Goal: Check status: Check status

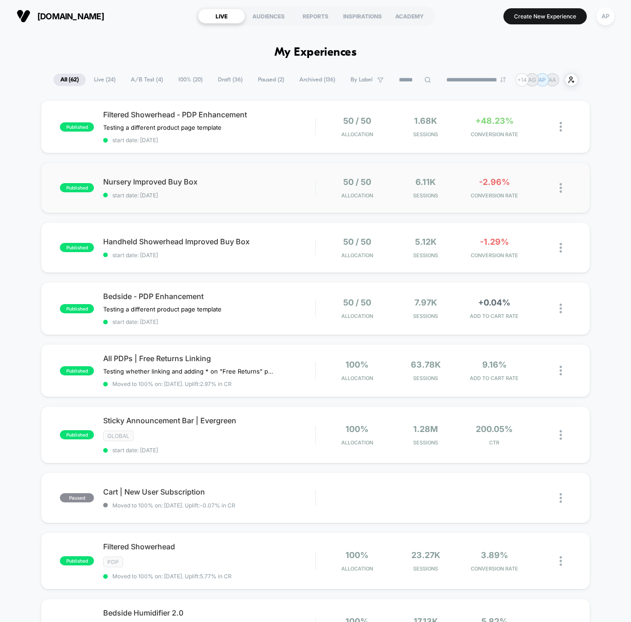
click at [257, 200] on div "published Nursery Improved Buy Box start date: [DATE] 50 / 50 Allocation 6.11k …" at bounding box center [315, 187] width 549 height 51
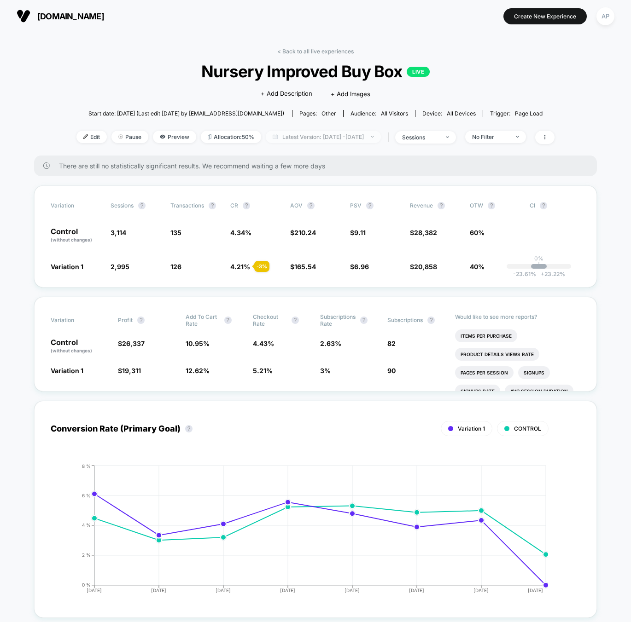
click at [275, 138] on span "Latest Version: [DATE] - [DATE]" at bounding box center [323, 137] width 115 height 12
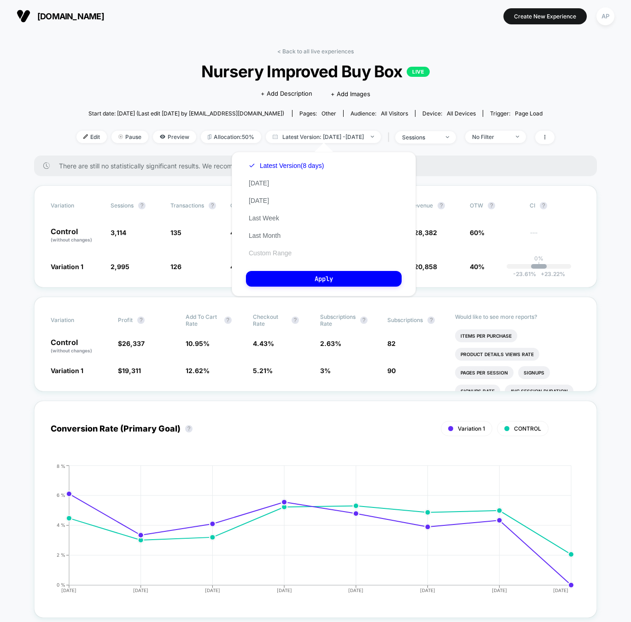
click at [284, 257] on div "Latest Version (8 days) [DATE] [DATE] Last Week Last Month Custom Range" at bounding box center [286, 209] width 81 height 105
click at [287, 254] on button "Custom Range" at bounding box center [270, 253] width 48 height 8
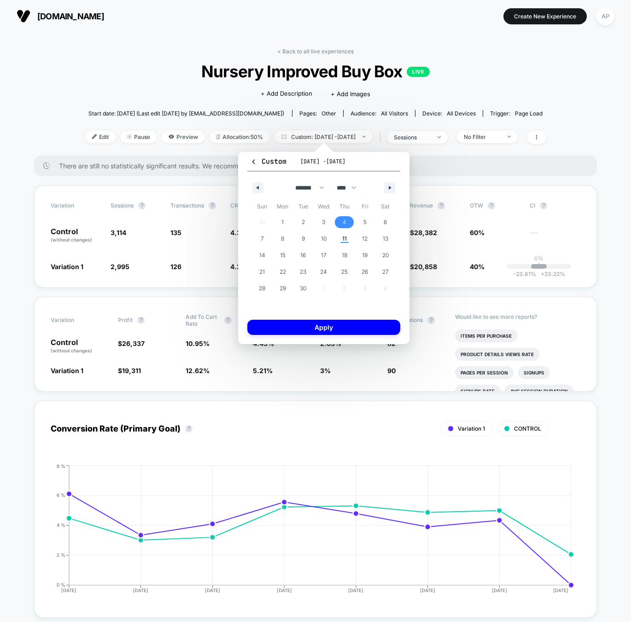
click at [342, 220] on span "4" at bounding box center [344, 222] width 21 height 12
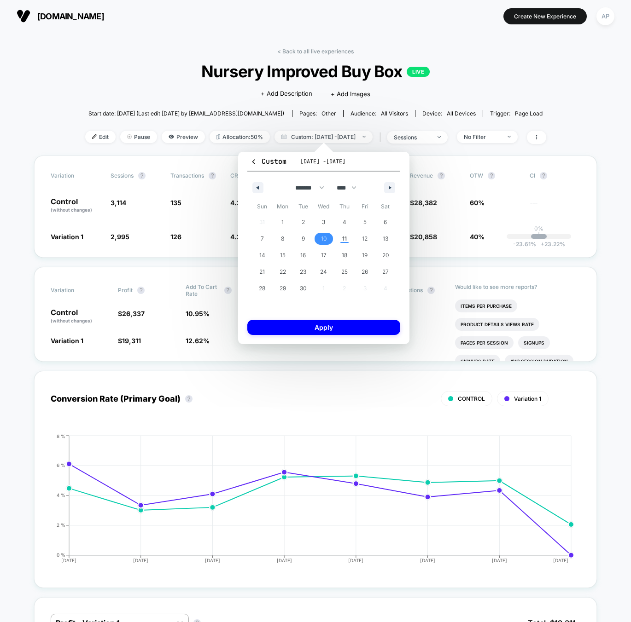
click at [326, 238] on span "10" at bounding box center [324, 239] width 6 height 17
click at [338, 329] on button "Apply" at bounding box center [323, 327] width 153 height 15
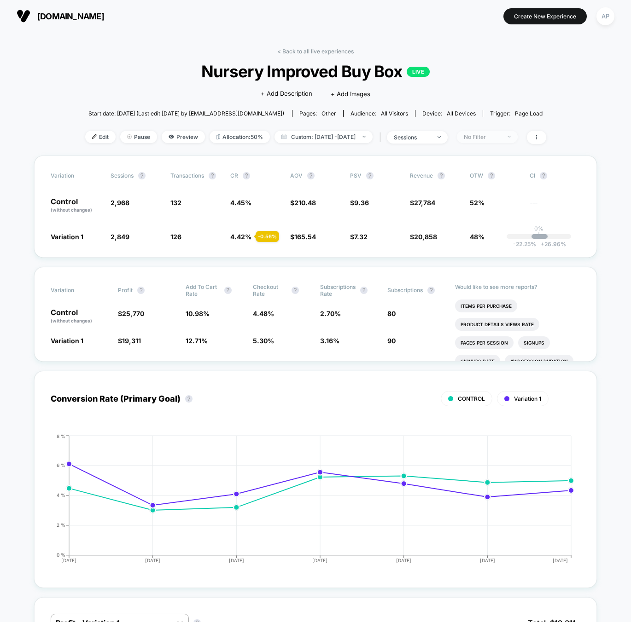
click at [507, 137] on div at bounding box center [503, 137] width 7 height 0
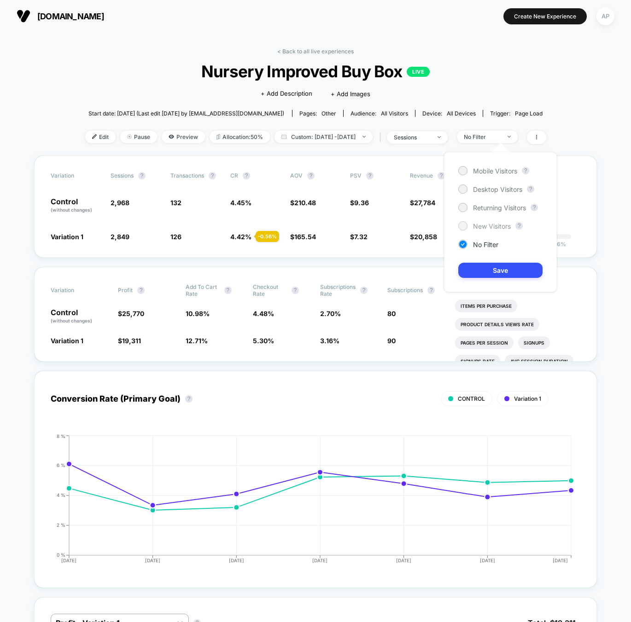
click at [481, 223] on span "New Visitors" at bounding box center [492, 226] width 38 height 8
click at [488, 267] on button "Save" at bounding box center [500, 270] width 84 height 15
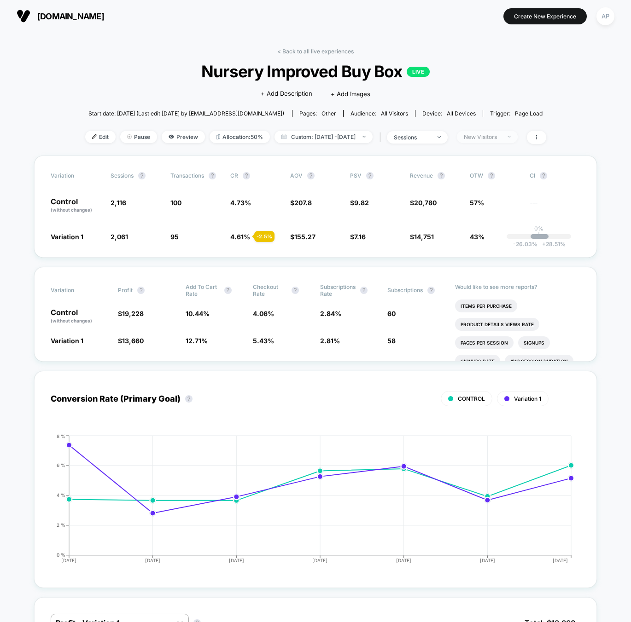
click at [485, 138] on div "New Visitors" at bounding box center [481, 136] width 37 height 7
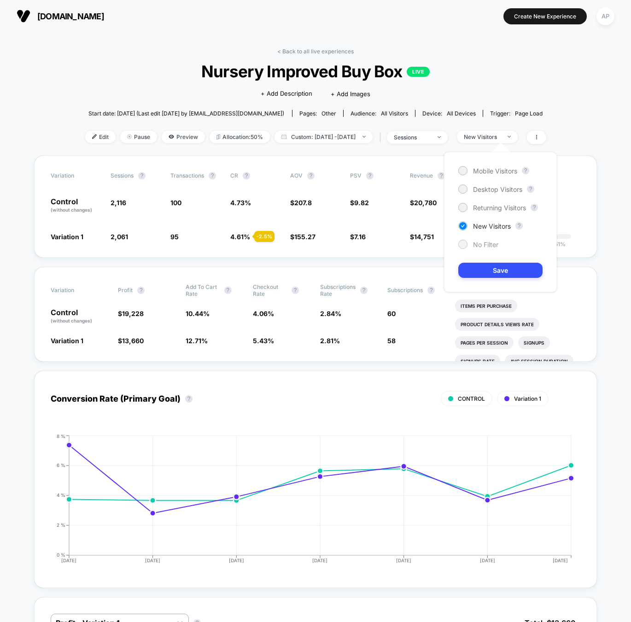
click at [484, 245] on span "No Filter" at bounding box center [485, 245] width 25 height 8
click at [486, 272] on button "Save" at bounding box center [500, 270] width 84 height 15
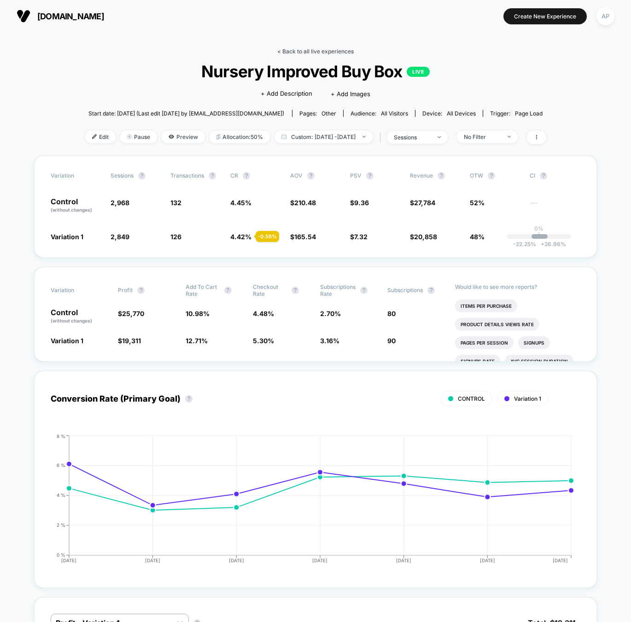
click at [322, 48] on link "< Back to all live experiences" at bounding box center [315, 51] width 76 height 7
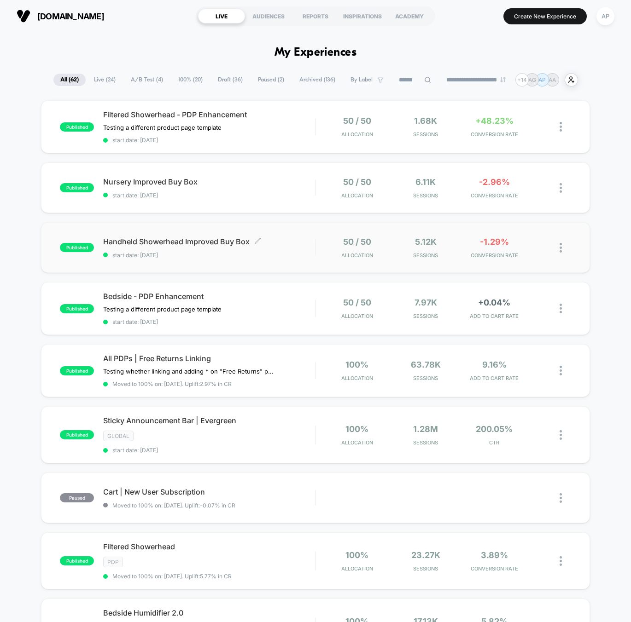
click at [298, 244] on span "Handheld Showerhead Improved Buy Box Click to edit experience details" at bounding box center [209, 241] width 212 height 9
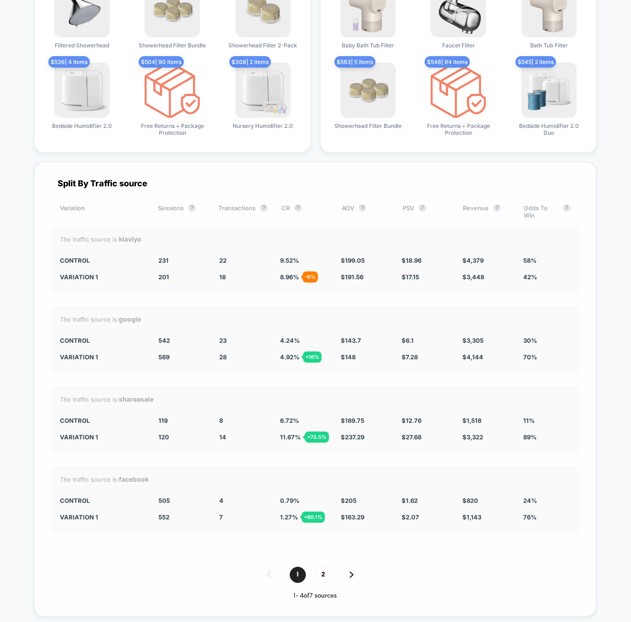
scroll to position [2728, 0]
